Goal: Task Accomplishment & Management: Manage account settings

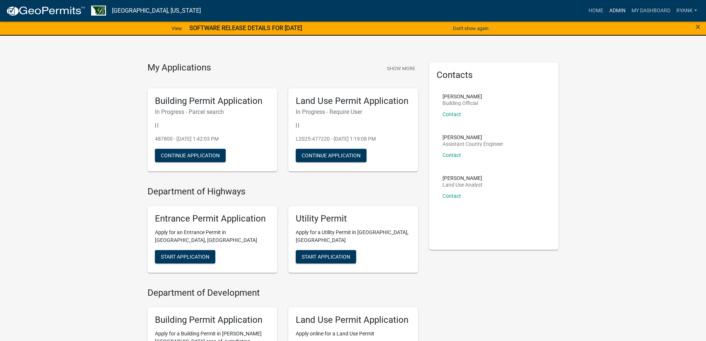
click at [622, 12] on link "Admin" at bounding box center [617, 11] width 22 height 14
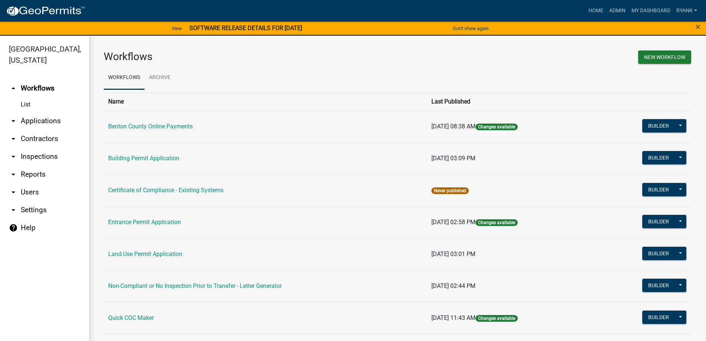
click at [54, 120] on link "arrow_drop_down Applications" at bounding box center [44, 121] width 89 height 18
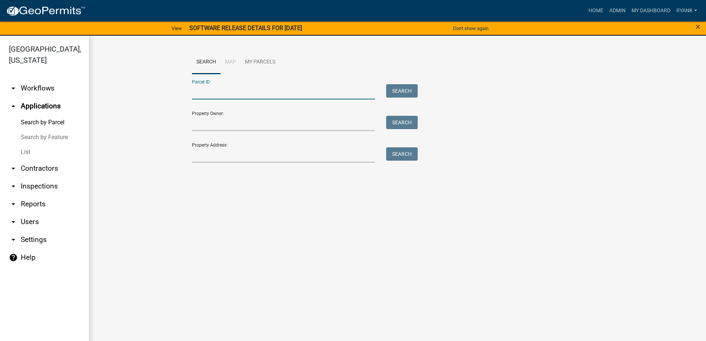
click at [198, 89] on input "Parcel ID:" at bounding box center [283, 91] width 183 height 15
type input "100068800"
click at [406, 90] on button "Search" at bounding box center [402, 90] width 32 height 13
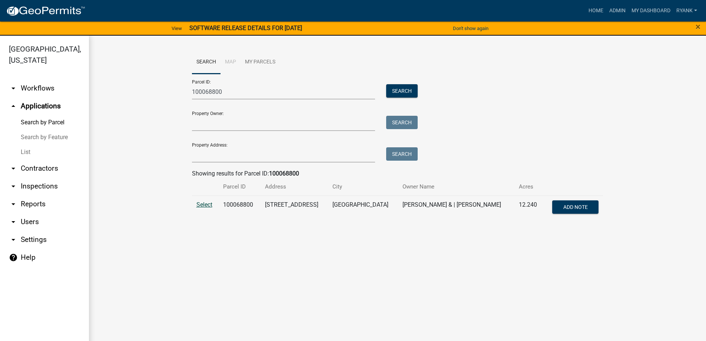
click at [209, 206] on span "Select" at bounding box center [204, 204] width 16 height 7
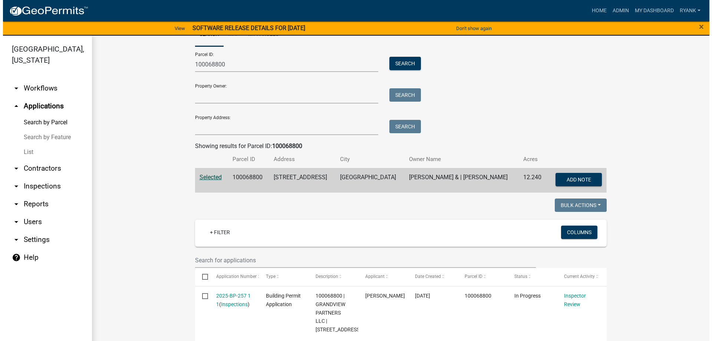
scroll to position [62, 0]
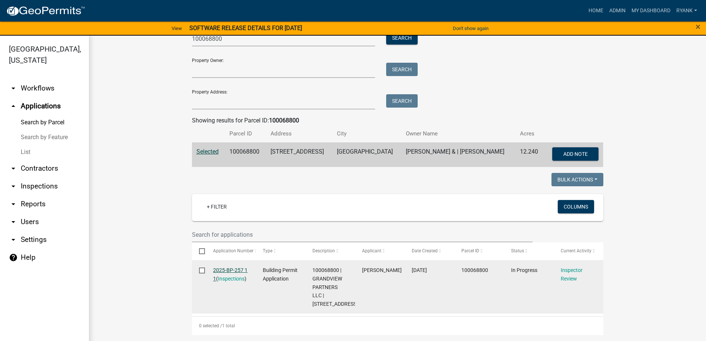
click at [235, 267] on link "2025-BP-257 1 1" at bounding box center [230, 274] width 34 height 14
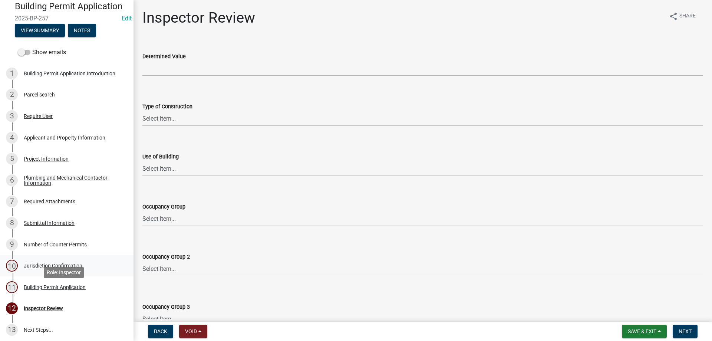
scroll to position [74, 0]
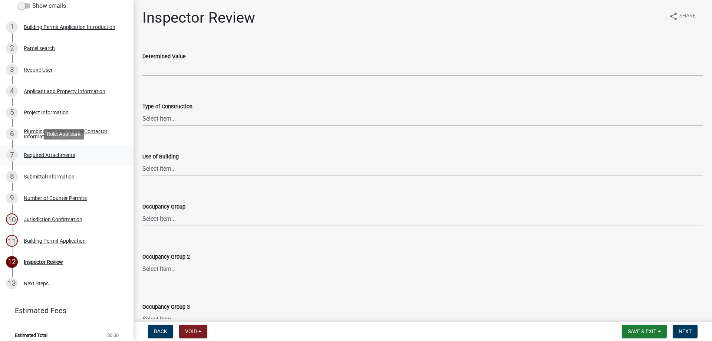
click at [59, 152] on div "Required Attachments" at bounding box center [50, 154] width 52 height 5
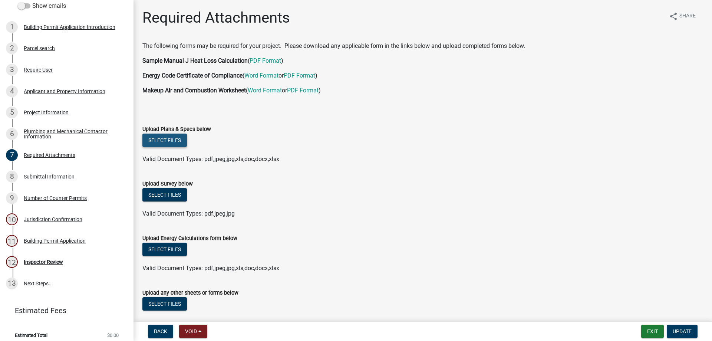
click at [164, 141] on button "Select files" at bounding box center [164, 139] width 44 height 13
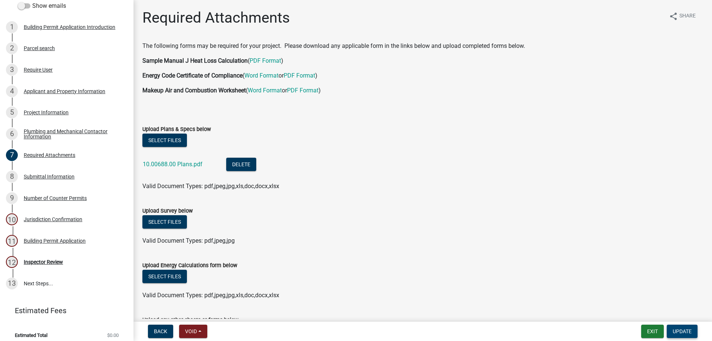
click at [686, 328] on span "Update" at bounding box center [681, 331] width 19 height 6
